Goal: Transaction & Acquisition: Download file/media

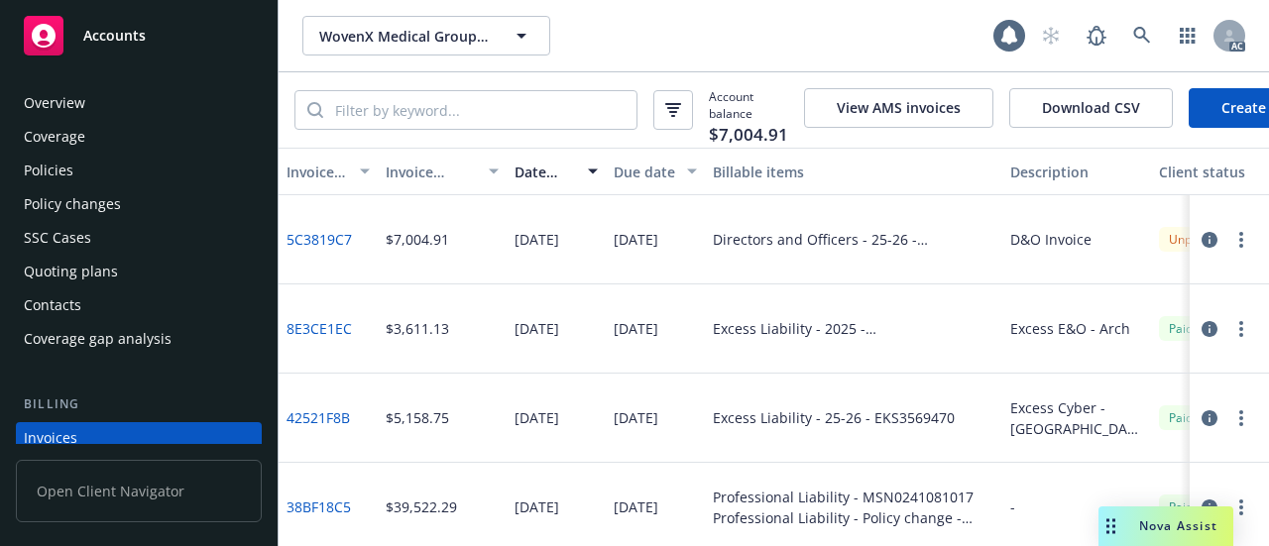
scroll to position [133, 0]
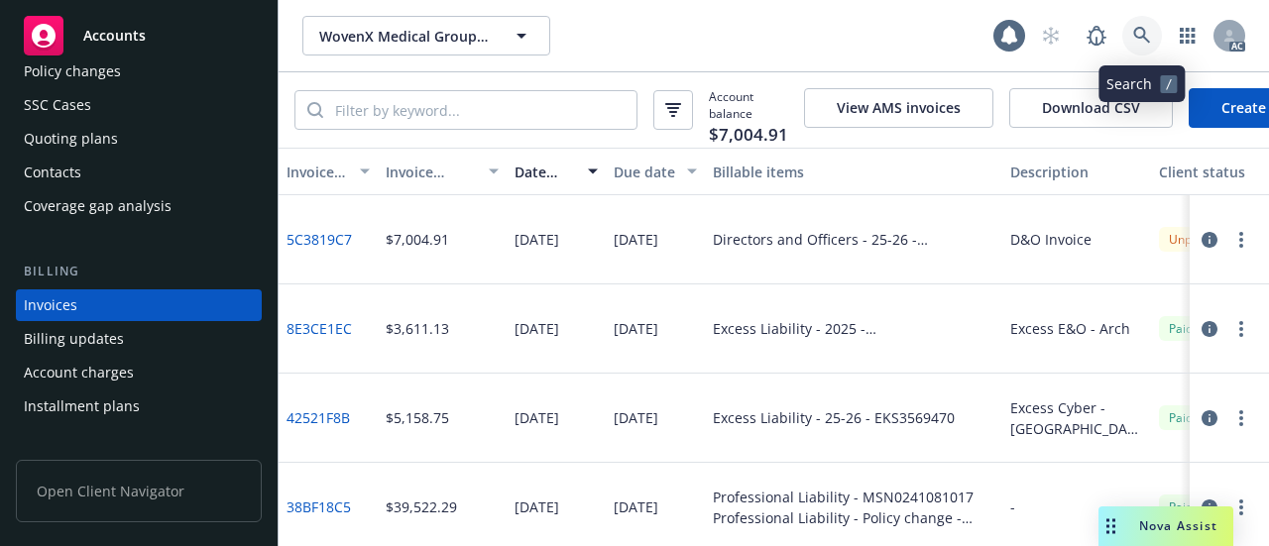
click at [1155, 33] on link at bounding box center [1142, 36] width 40 height 40
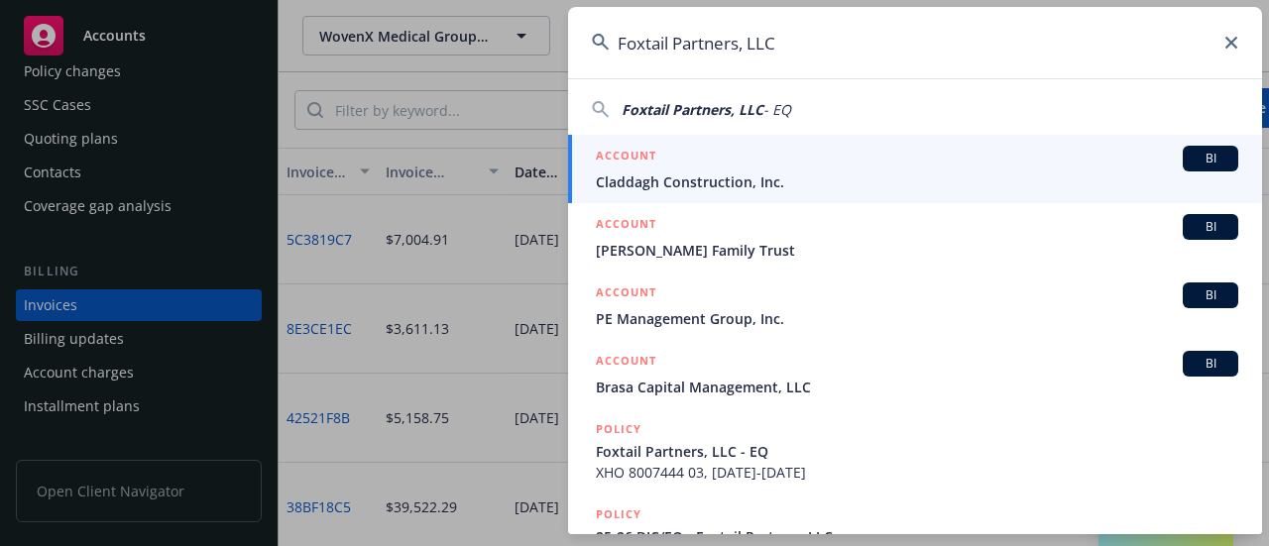
click at [736, 111] on span "Foxtail Partners, LLC" at bounding box center [693, 109] width 142 height 19
type input "Foxtail Partners, LLC - EQ"
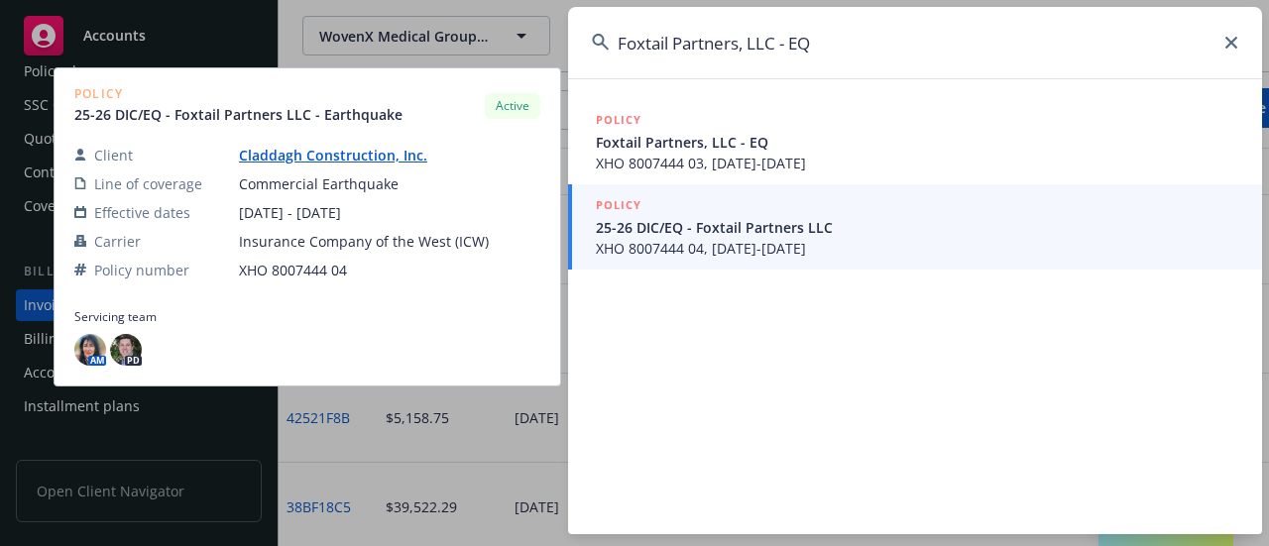
click at [712, 229] on span "25-26 DIC/EQ - Foxtail Partners LLC" at bounding box center [917, 227] width 642 height 21
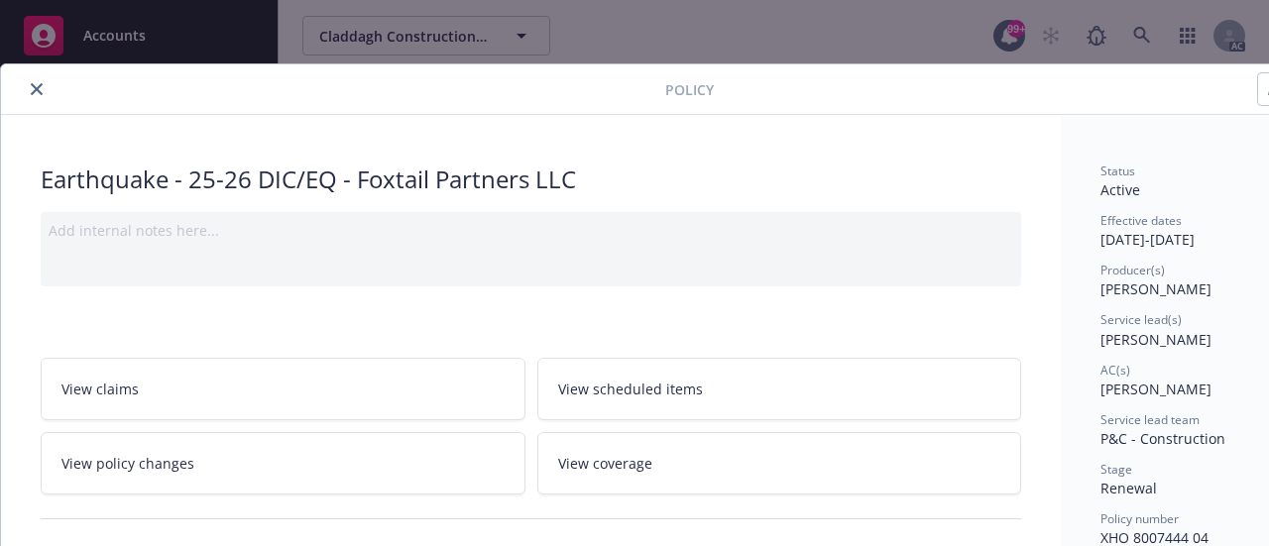
click at [36, 92] on icon "close" at bounding box center [37, 89] width 12 height 12
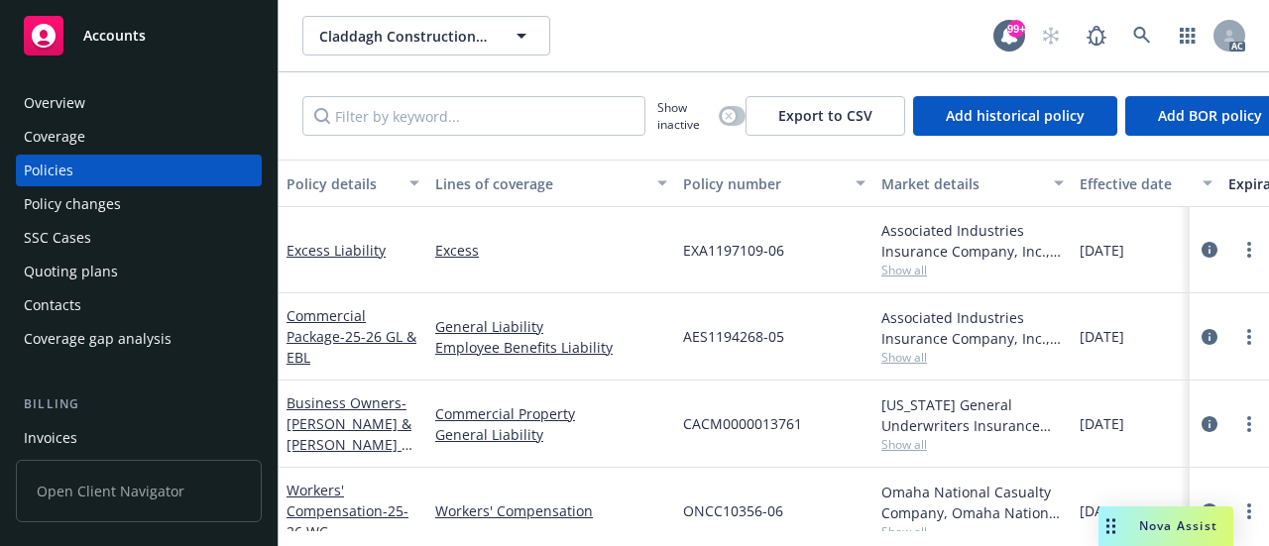
click at [53, 443] on div "Invoices" at bounding box center [51, 438] width 54 height 32
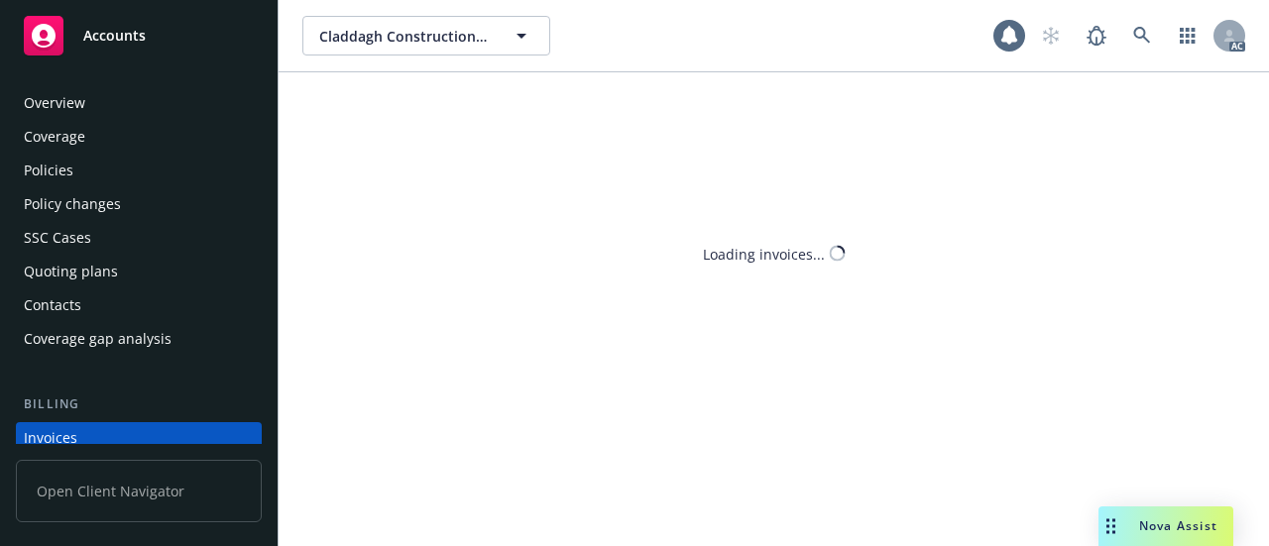
scroll to position [133, 0]
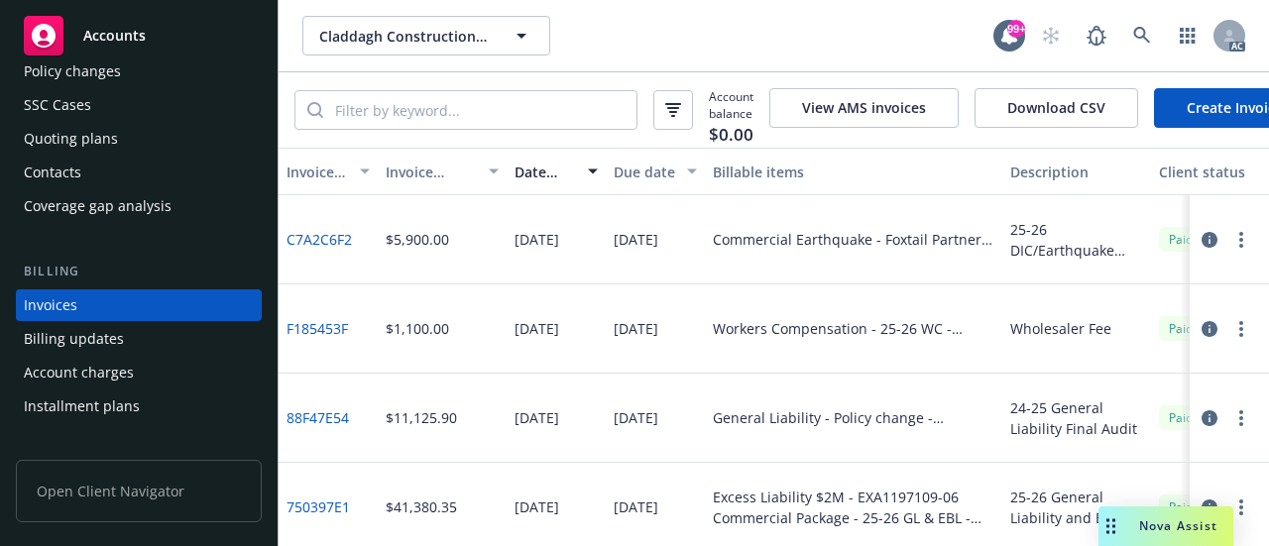
click at [321, 249] on link "C7A2C6F2" at bounding box center [319, 239] width 65 height 21
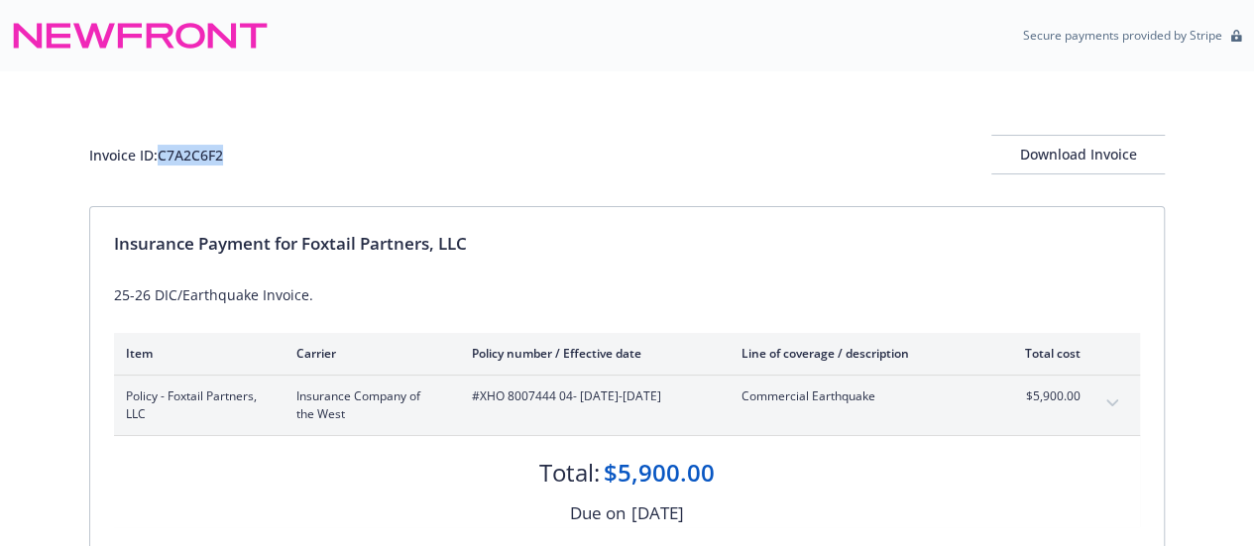
drag, startPoint x: 232, startPoint y: 154, endPoint x: 162, endPoint y: 154, distance: 70.4
click at [162, 154] on div "Invoice ID: C7A2C6F2 Download Invoice" at bounding box center [627, 155] width 1076 height 40
copy div "C7A2C6F2"
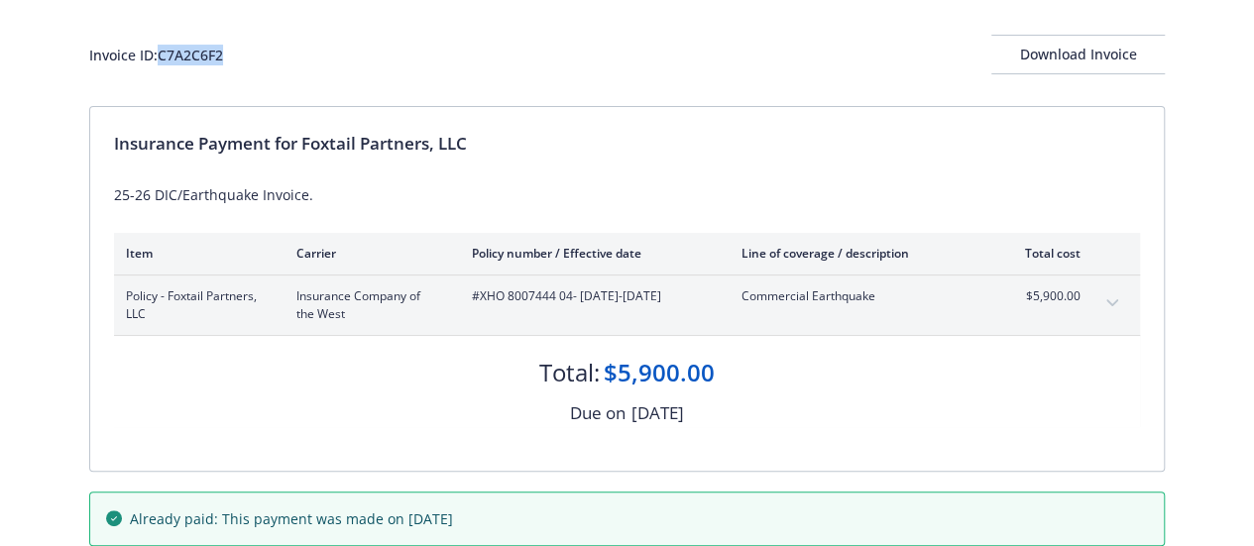
scroll to position [4, 0]
